Goal: Transaction & Acquisition: Purchase product/service

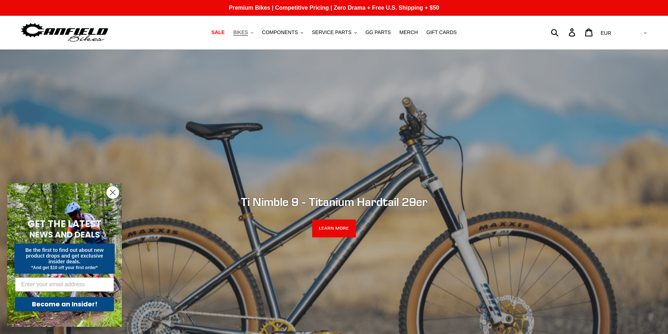
click at [257, 32] on button "BIKES .cls-1{fill:#231f20}" at bounding box center [243, 33] width 27 height 10
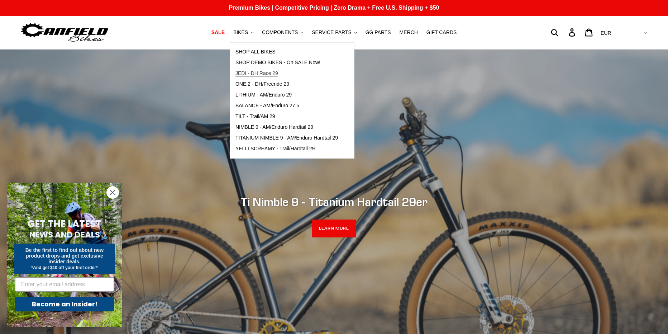
click at [265, 73] on span "JEDI - DH Race 29" at bounding box center [257, 73] width 43 height 6
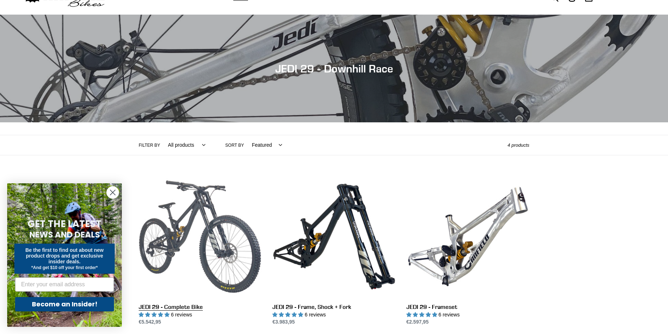
scroll to position [36, 0]
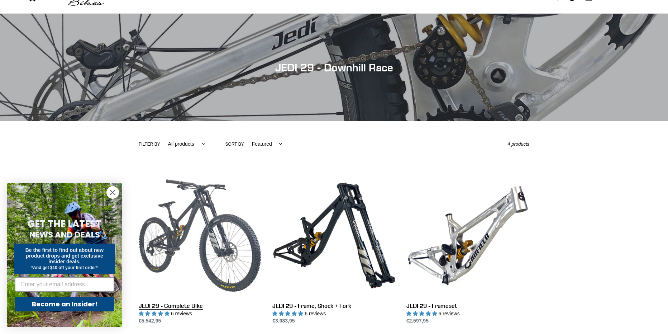
click at [186, 221] on link "JEDI 29 - Complete Bike" at bounding box center [200, 249] width 123 height 151
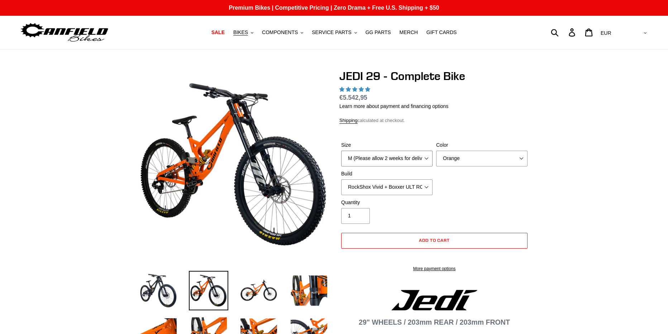
click at [423, 158] on select "M (Please allow 2 weeks for delivery) L (Please allow 2 weeks for delivery) XL …" at bounding box center [386, 159] width 91 height 16
select select "highest-rating"
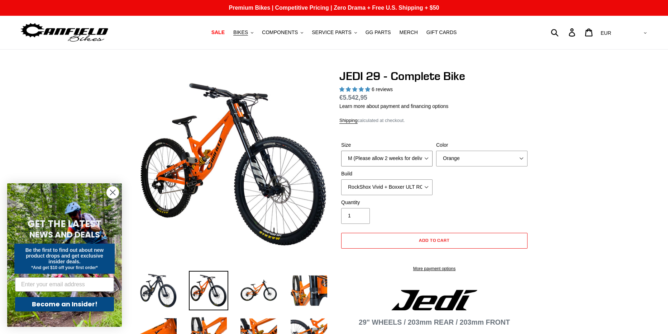
click at [423, 158] on select "M (Please allow 2 weeks for delivery) L (Please allow 2 weeks for delivery) XL …" at bounding box center [386, 159] width 91 height 16
click at [418, 187] on select "RockShox Vivid + Boxxer ULT RC2 C3 200 + SRAM XO RockShox Vivid + Boxxer ULT RC…" at bounding box center [386, 187] width 91 height 16
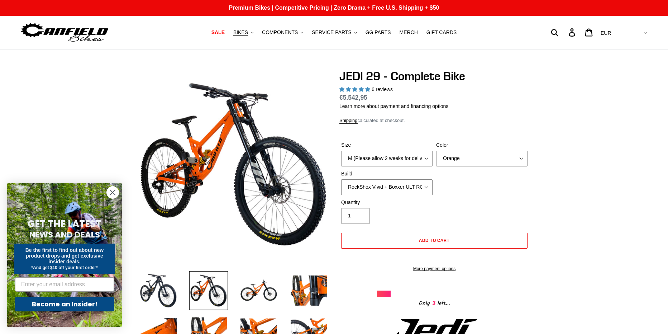
click at [417, 187] on select "RockShox Vivid + Boxxer ULT RC2 C3 200 + SRAM XO RockShox Vivid + Boxxer ULT RC…" at bounding box center [386, 187] width 91 height 16
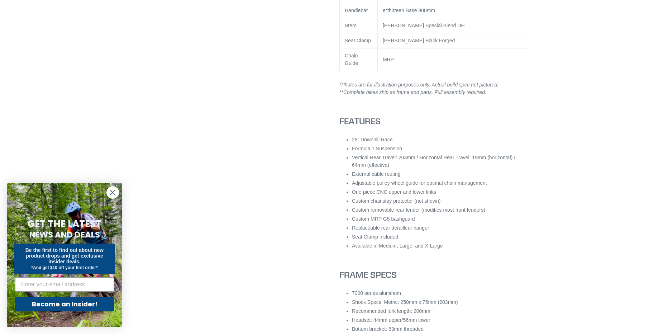
scroll to position [634, 0]
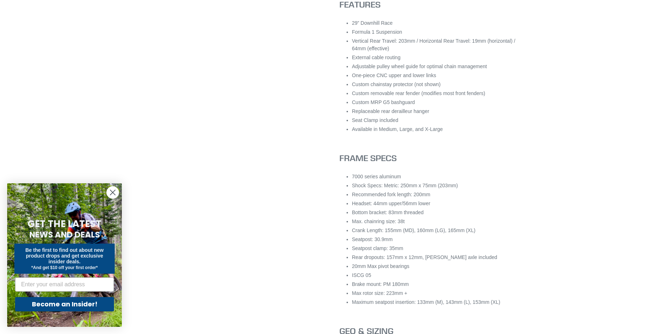
drag, startPoint x: 554, startPoint y: 96, endPoint x: 504, endPoint y: 85, distance: 51.8
